Goal: Find specific page/section: Find specific page/section

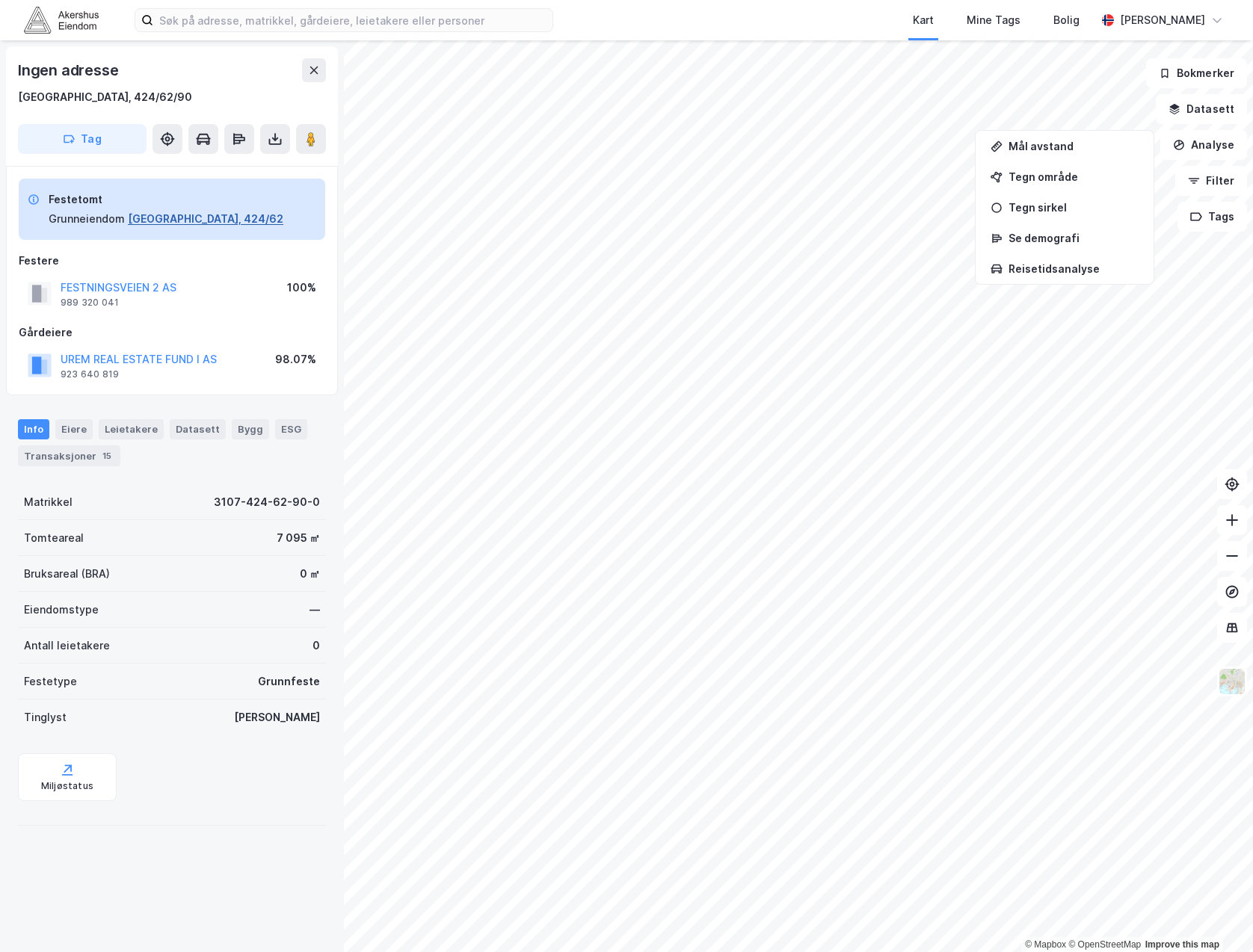
click at [163, 219] on button "[GEOGRAPHIC_DATA], 424/62" at bounding box center [205, 219] width 156 height 18
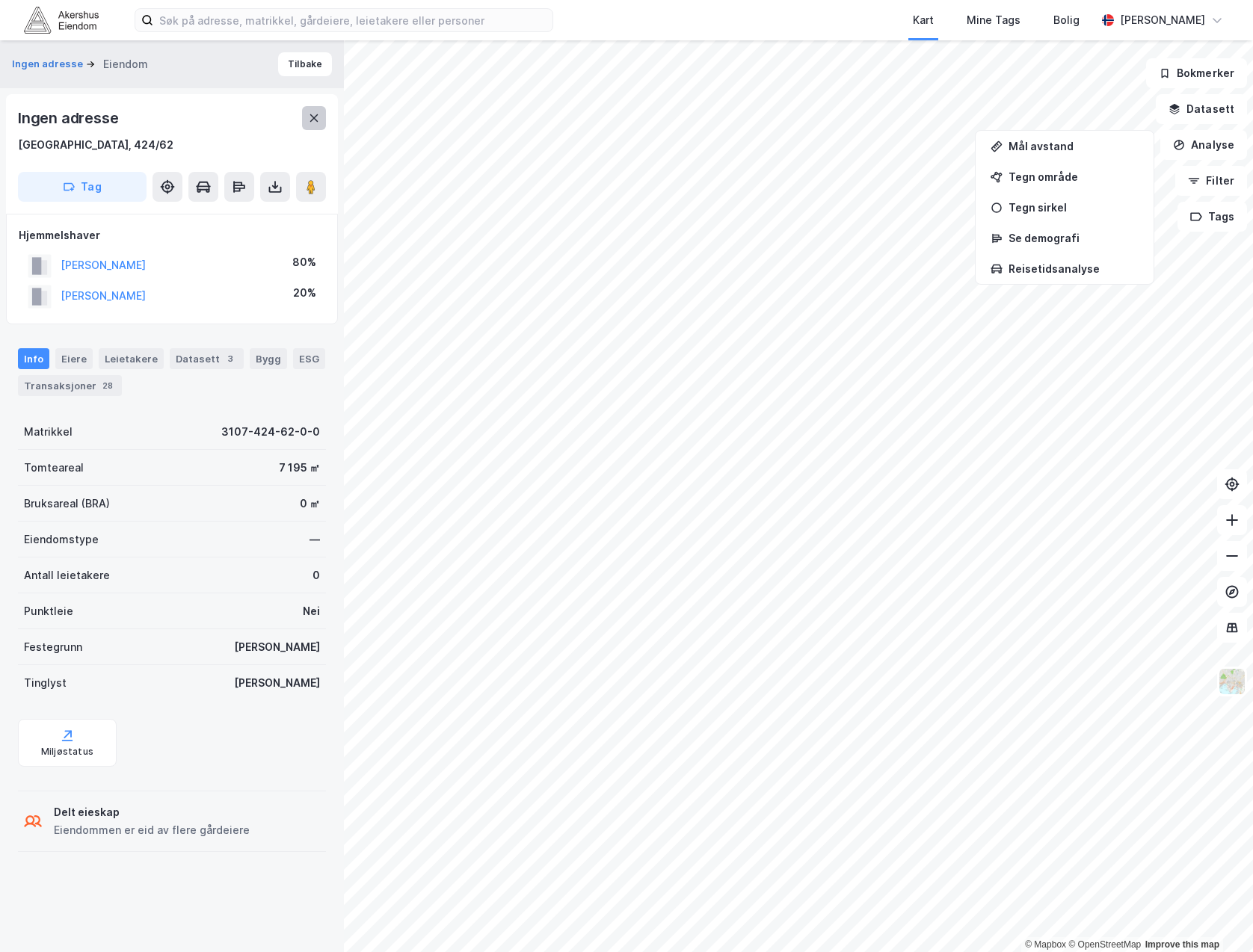
click at [312, 119] on icon at bounding box center [314, 118] width 12 height 12
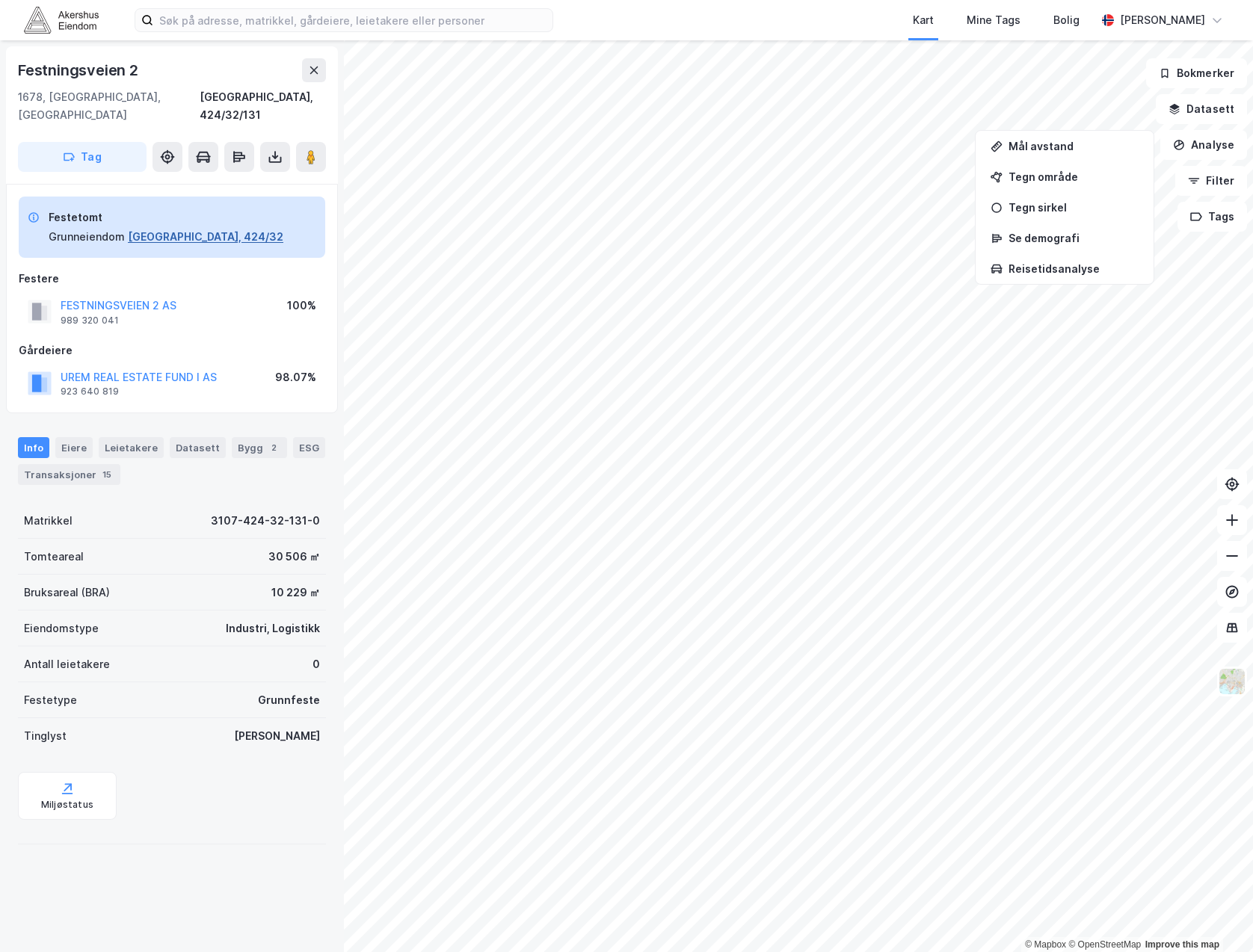
click at [147, 228] on button "[GEOGRAPHIC_DATA], 424/32" at bounding box center [205, 237] width 156 height 18
